Goal: Information Seeking & Learning: Learn about a topic

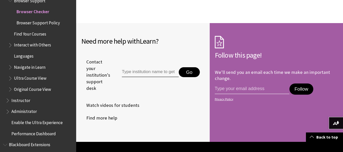
scroll to position [484, 0]
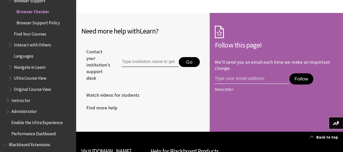
click at [143, 116] on div "Need more help with Learn ? Contact your institution's support desk Go Watch vi…" at bounding box center [142, 72] width 123 height 93
drag, startPoint x: 45, startPoint y: 45, endPoint x: 68, endPoint y: 5, distance: 46.0
click at [68, 5] on ul "Common Questions Stay in the Loop About You Browser Support Browser Checker Bro…" at bounding box center [39, 28] width 67 height 130
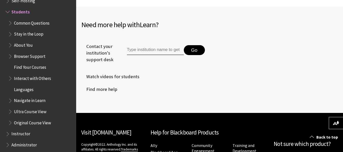
scroll to position [654, 0]
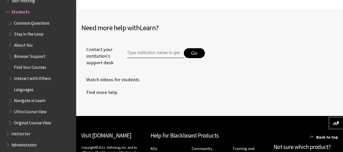
drag, startPoint x: 334, startPoint y: 34, endPoint x: 328, endPoint y: 23, distance: 13.1
